Goal: Complete application form

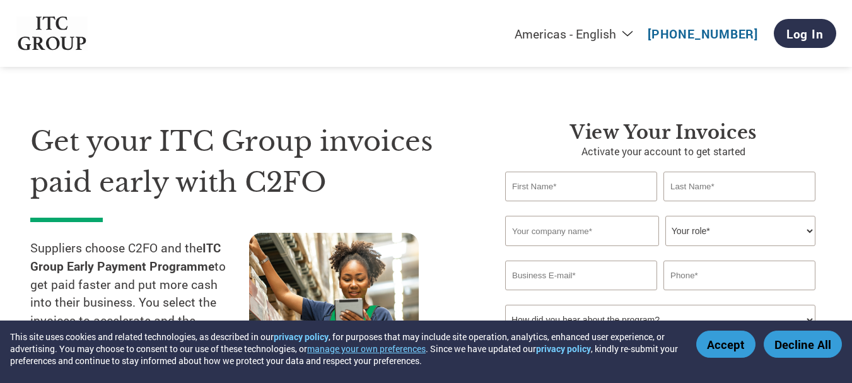
select select "en-[GEOGRAPHIC_DATA]"
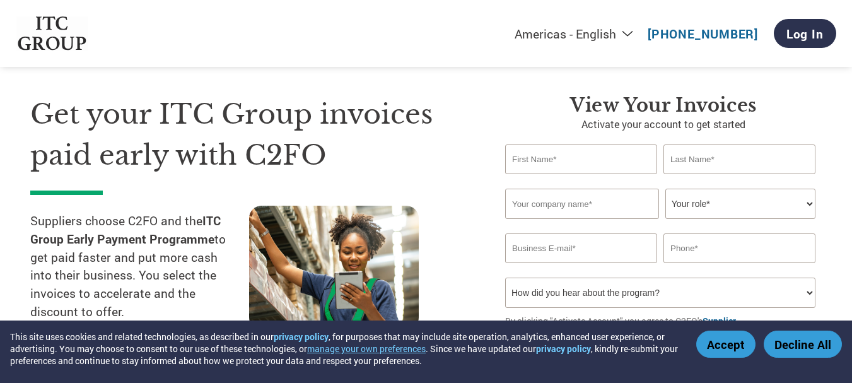
scroll to position [83, 0]
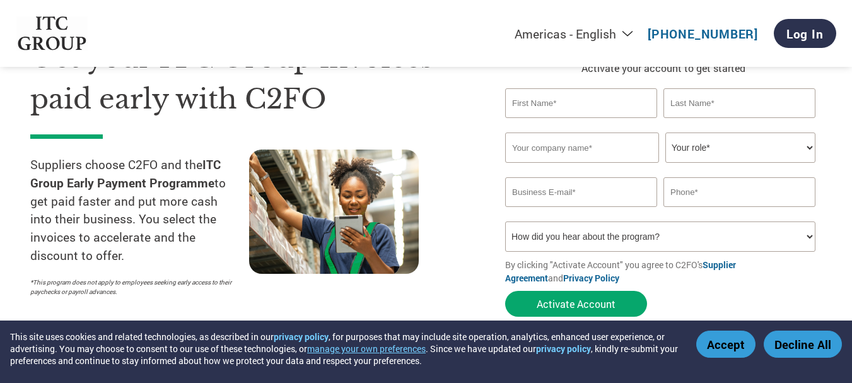
click at [553, 111] on input "text" at bounding box center [581, 103] width 152 height 30
click at [553, 112] on input "text" at bounding box center [581, 103] width 152 height 30
click at [585, 227] on select "How did you hear about the program? Received a letter Email Social Media Online…" at bounding box center [660, 236] width 310 height 30
click at [505, 221] on select "How did you hear about the program? Received a letter Email Social Media Online…" at bounding box center [660, 236] width 310 height 30
click at [578, 239] on select "How did you hear about the program? Received a letter Email Social Media Online…" at bounding box center [660, 236] width 310 height 30
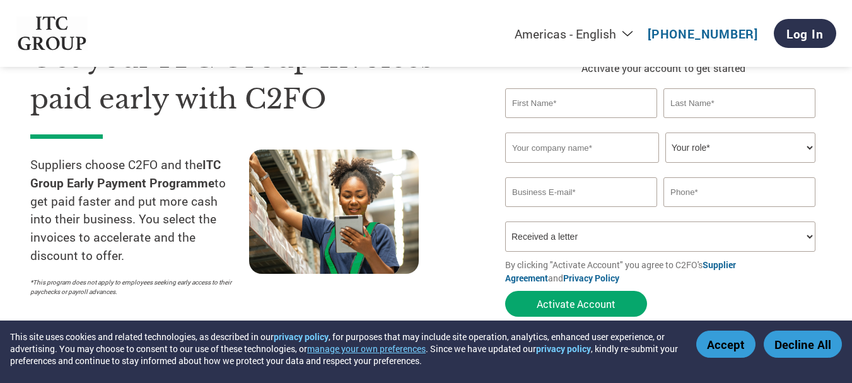
select select "Email"
click at [505, 221] on select "How did you hear about the program? Received a letter Email Social Media Online…" at bounding box center [660, 236] width 310 height 30
click at [554, 102] on input "text" at bounding box center [581, 103] width 152 height 30
type input "j"
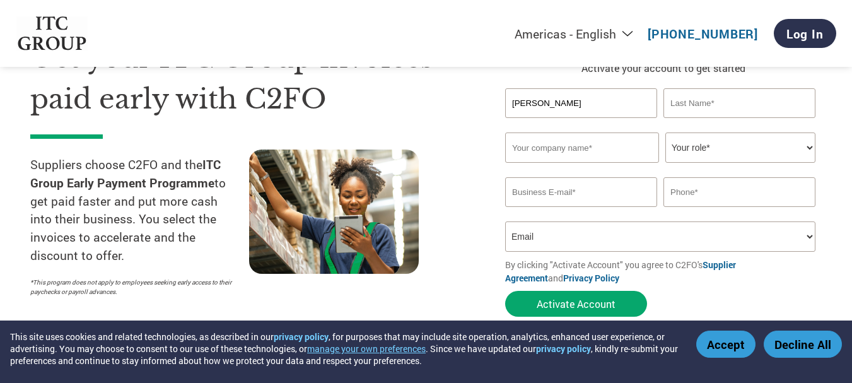
type input "[PERSON_NAME]"
type input "a"
type input "A INNOVATIVE FOOD PRODUCTS LIMITED"
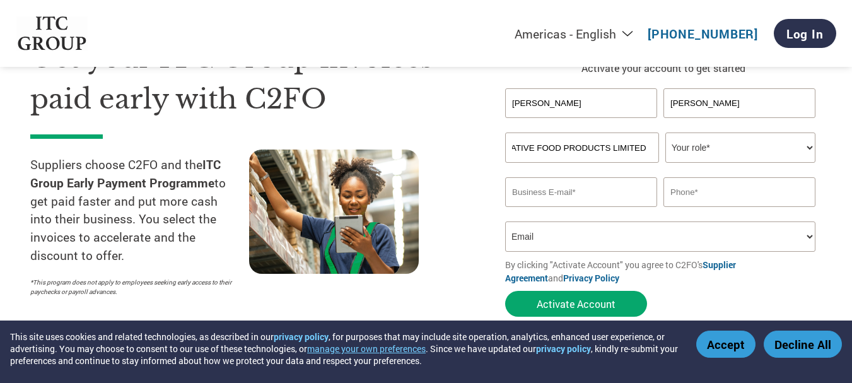
scroll to position [0, 0]
click at [695, 158] on select "Your role* CFO Controller Credit Manager Finance Director Treasurer CEO Preside…" at bounding box center [740, 147] width 150 height 30
click at [665, 132] on select "Your role* CFO Controller Credit Manager Finance Director Treasurer CEO Preside…" at bounding box center [740, 147] width 150 height 30
click at [732, 146] on select "Your role* CFO Controller Credit Manager Finance Director Treasurer CEO Preside…" at bounding box center [740, 147] width 150 height 30
select select "OWNER_FOUNDER"
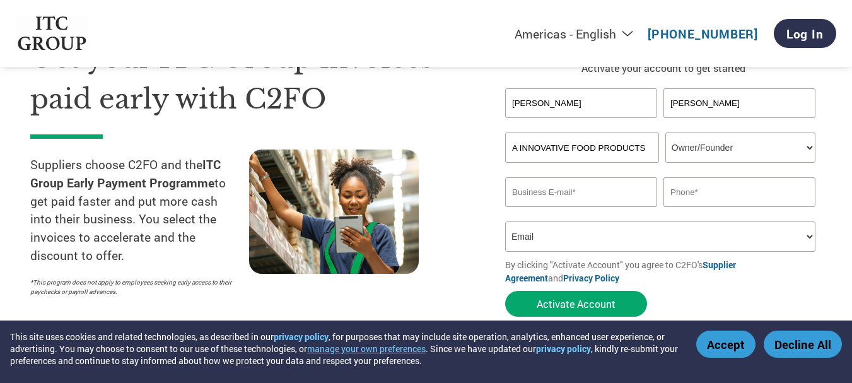
click at [665, 132] on select "Your role* CFO Controller Credit Manager Finance Director Treasurer CEO Preside…" at bounding box center [740, 147] width 150 height 30
click at [606, 197] on input "email" at bounding box center [581, 192] width 152 height 30
type input "[EMAIL_ADDRESS][DOMAIN_NAME]"
type input "09904123460"
click at [629, 231] on select "How did you hear about the program? Received a letter Email Social Media Online…" at bounding box center [660, 236] width 310 height 30
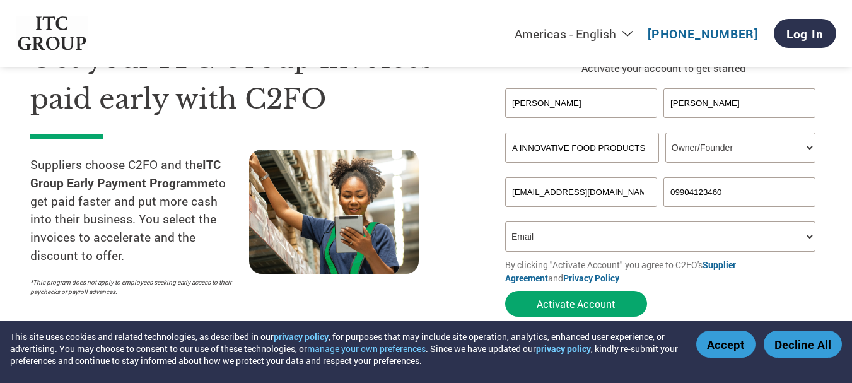
click at [629, 231] on select "How did you hear about the program? Received a letter Email Social Media Online…" at bounding box center [660, 236] width 310 height 30
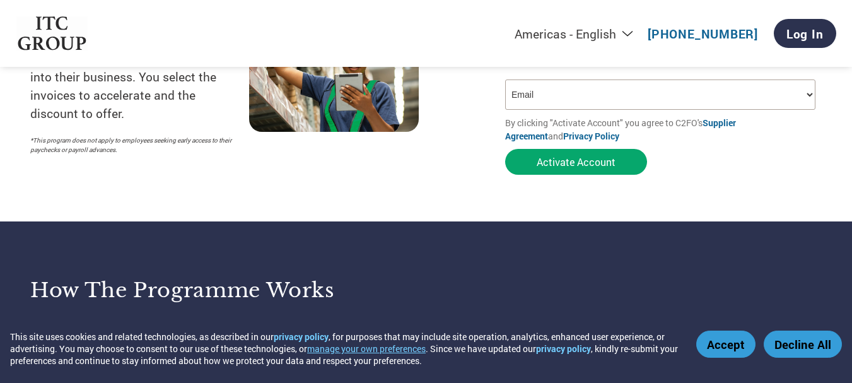
scroll to position [226, 0]
click at [717, 348] on button "Accept" at bounding box center [725, 344] width 59 height 27
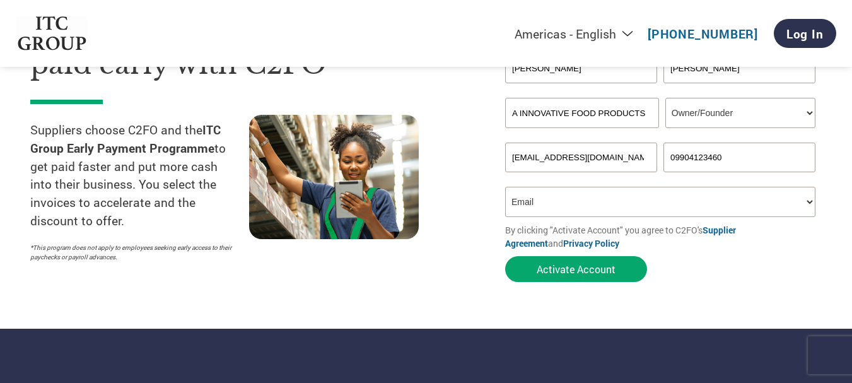
scroll to position [122, 0]
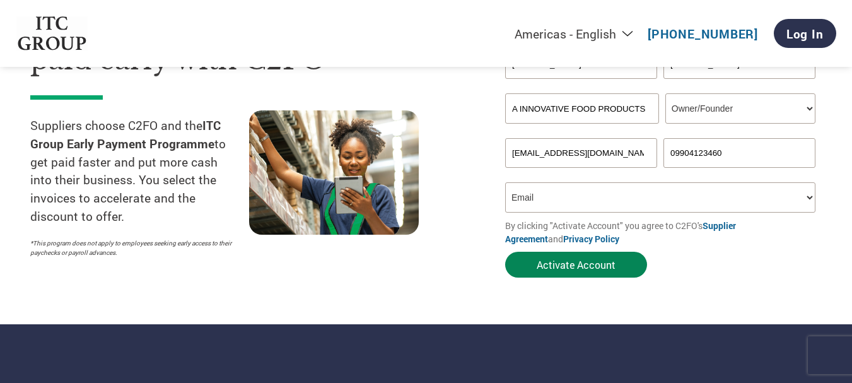
click at [573, 268] on button "Activate Account" at bounding box center [576, 265] width 142 height 26
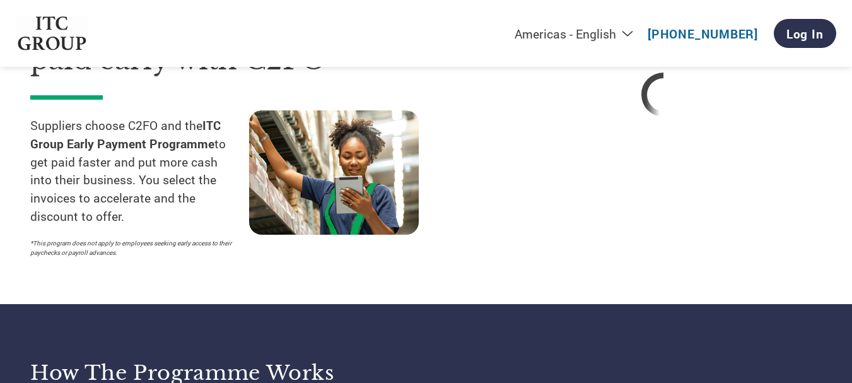
select select "en-[GEOGRAPHIC_DATA]"
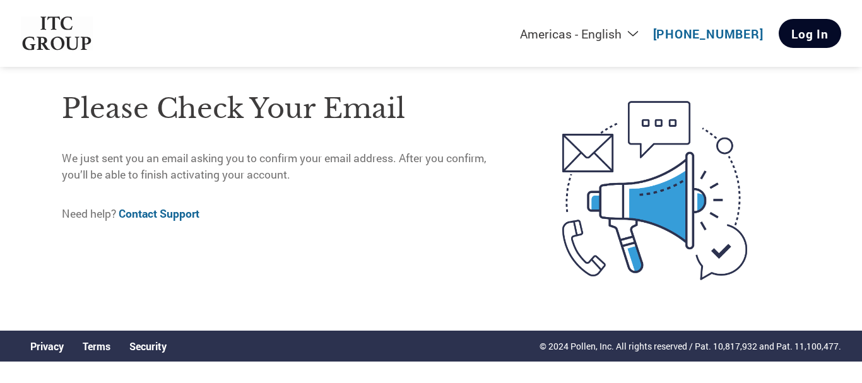
click at [813, 32] on link "Log In" at bounding box center [809, 33] width 62 height 29
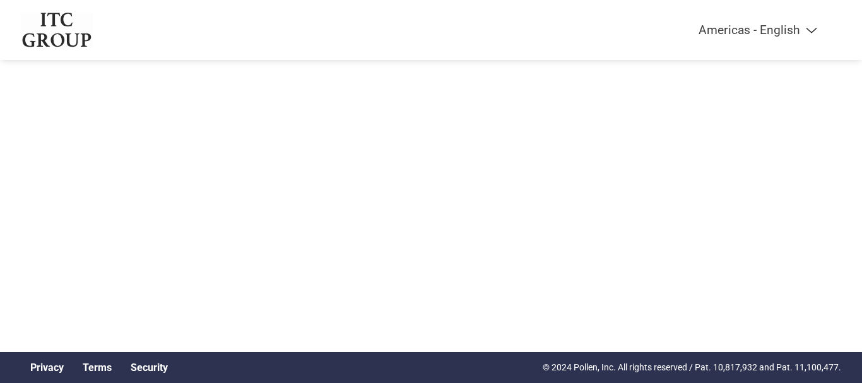
select select "en-[GEOGRAPHIC_DATA]"
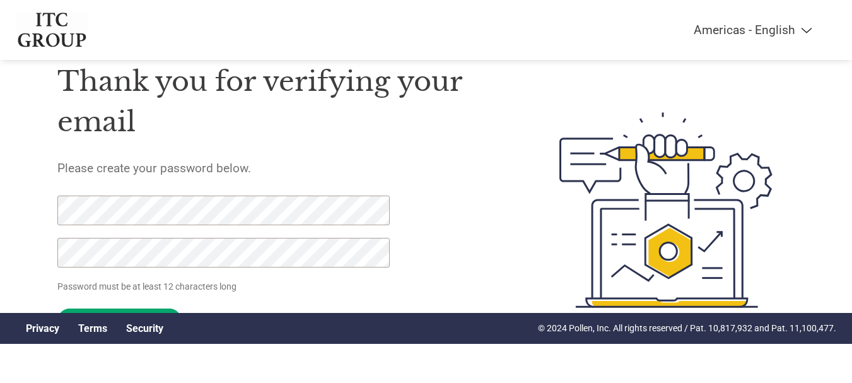
scroll to position [65, 0]
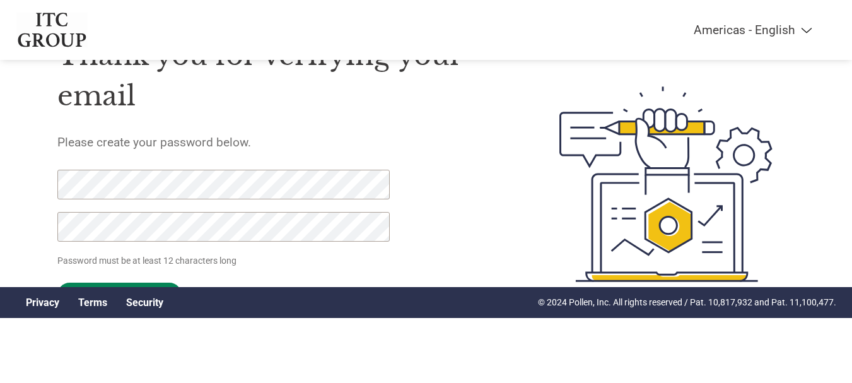
click at [144, 284] on input "Set Password" at bounding box center [119, 295] width 124 height 25
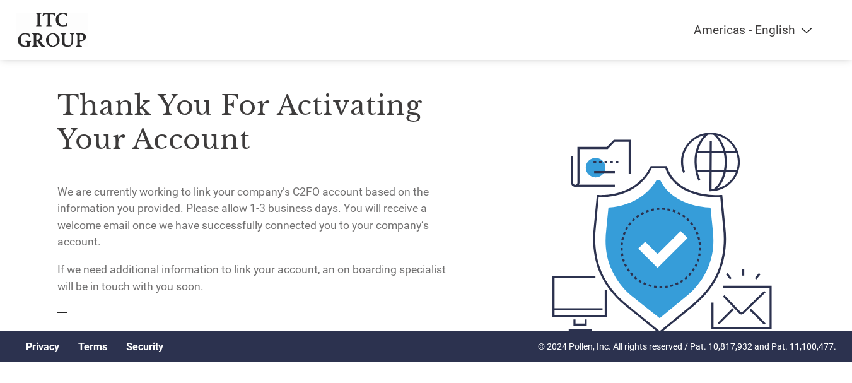
scroll to position [0, 0]
